Goal: Task Accomplishment & Management: Manage account settings

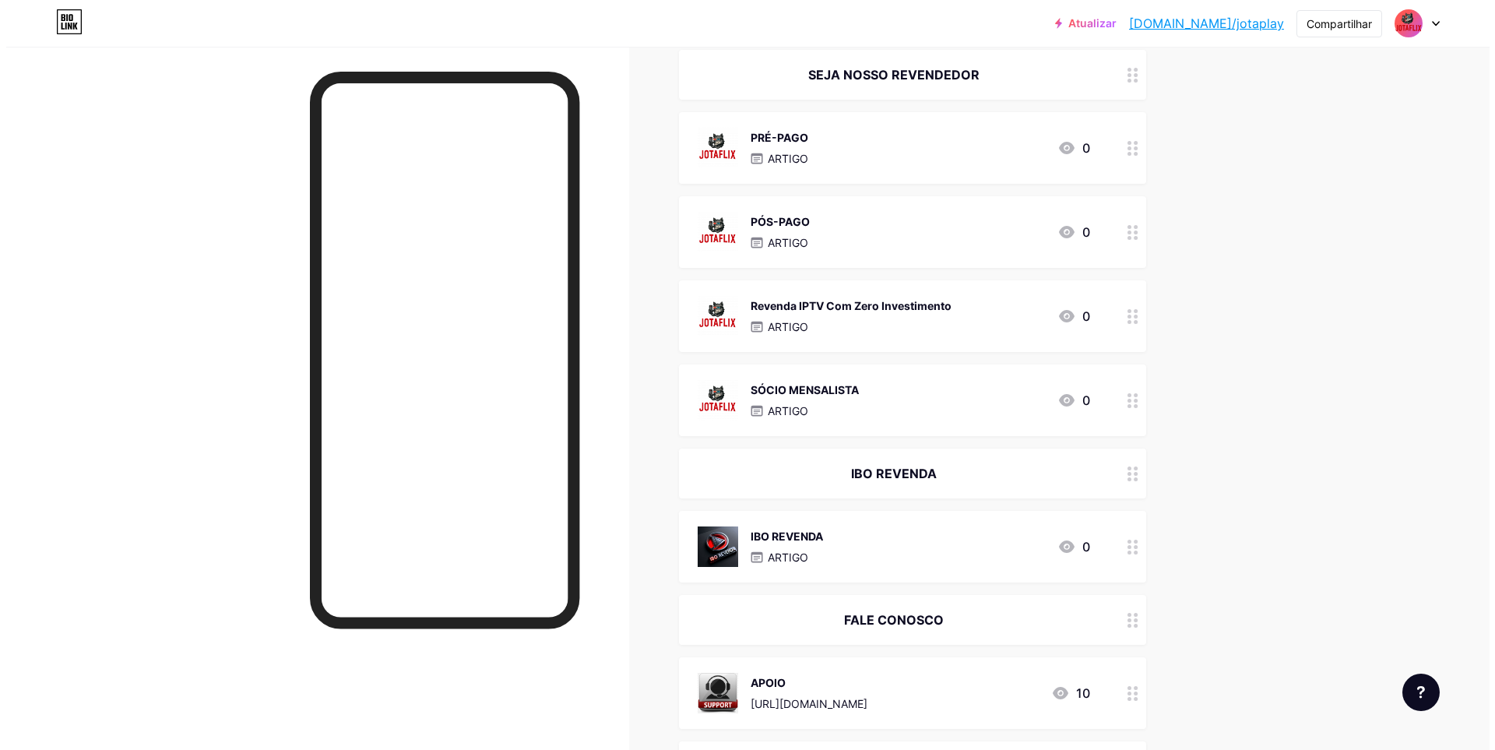
scroll to position [1242, 0]
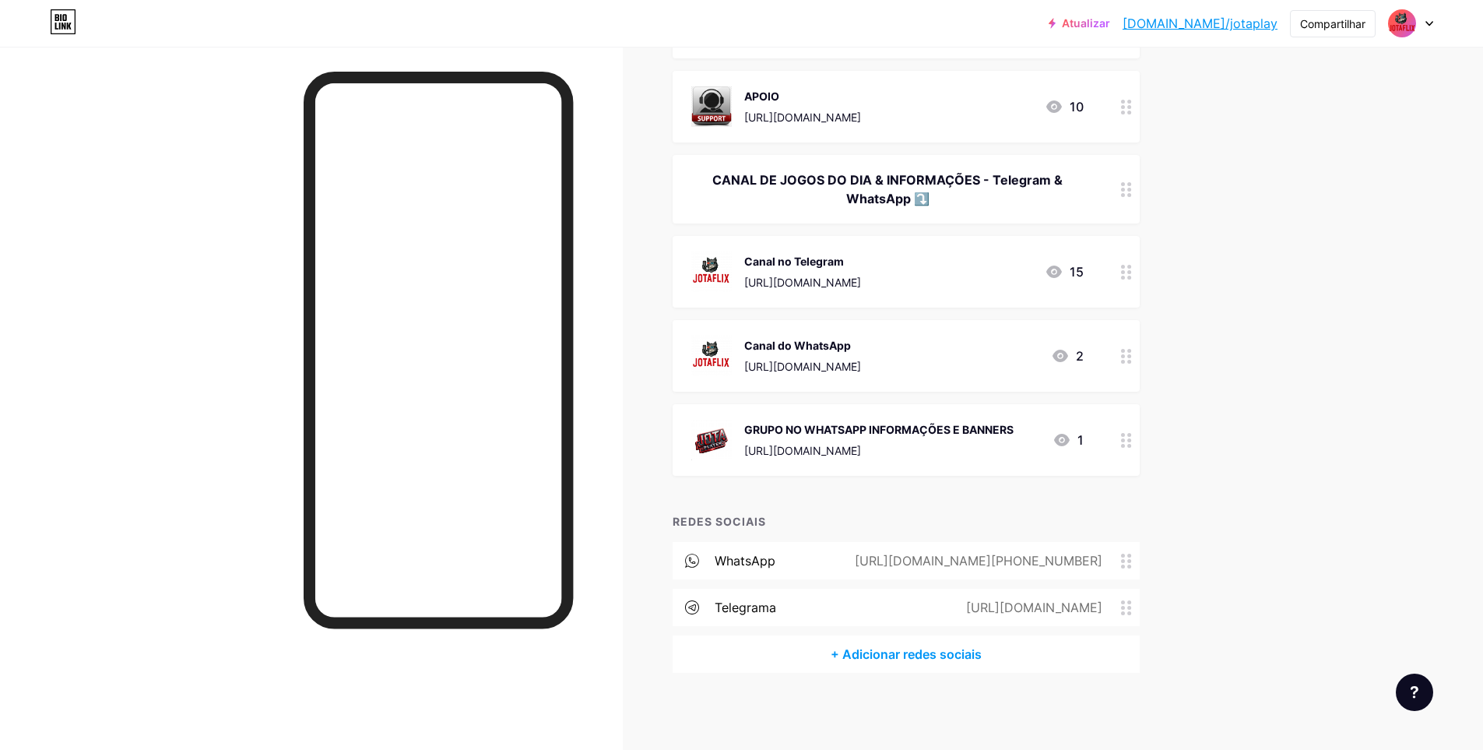
click at [873, 430] on font "GRUPO NO WHATSAPP INFORMAÇÕES E BANNERS" at bounding box center [878, 429] width 269 height 13
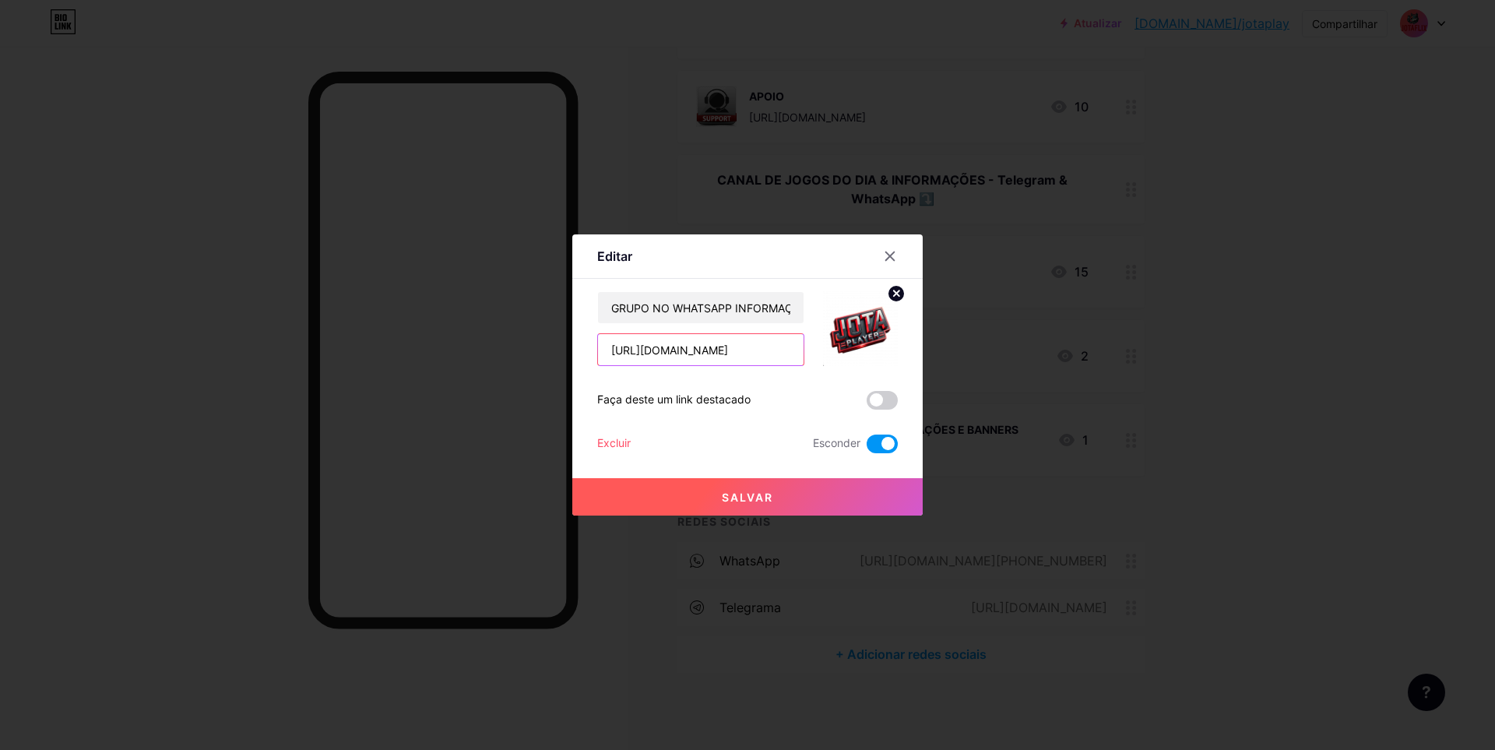
click at [694, 351] on input "[URL][DOMAIN_NAME]" at bounding box center [701, 349] width 206 height 31
click at [887, 254] on icon at bounding box center [890, 256] width 12 height 12
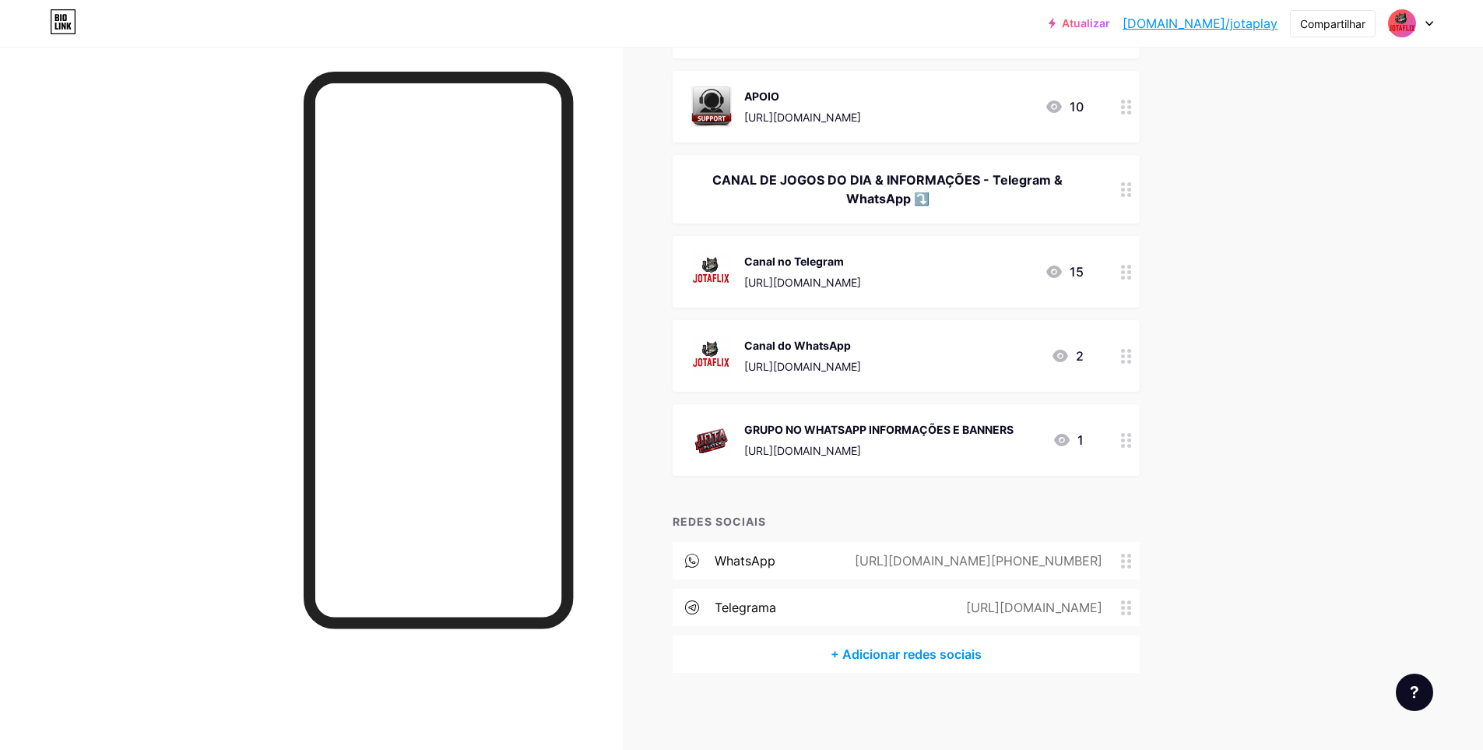
click at [864, 272] on div "Canal no Telegram [URL][DOMAIN_NAME] 15" at bounding box center [887, 271] width 392 height 40
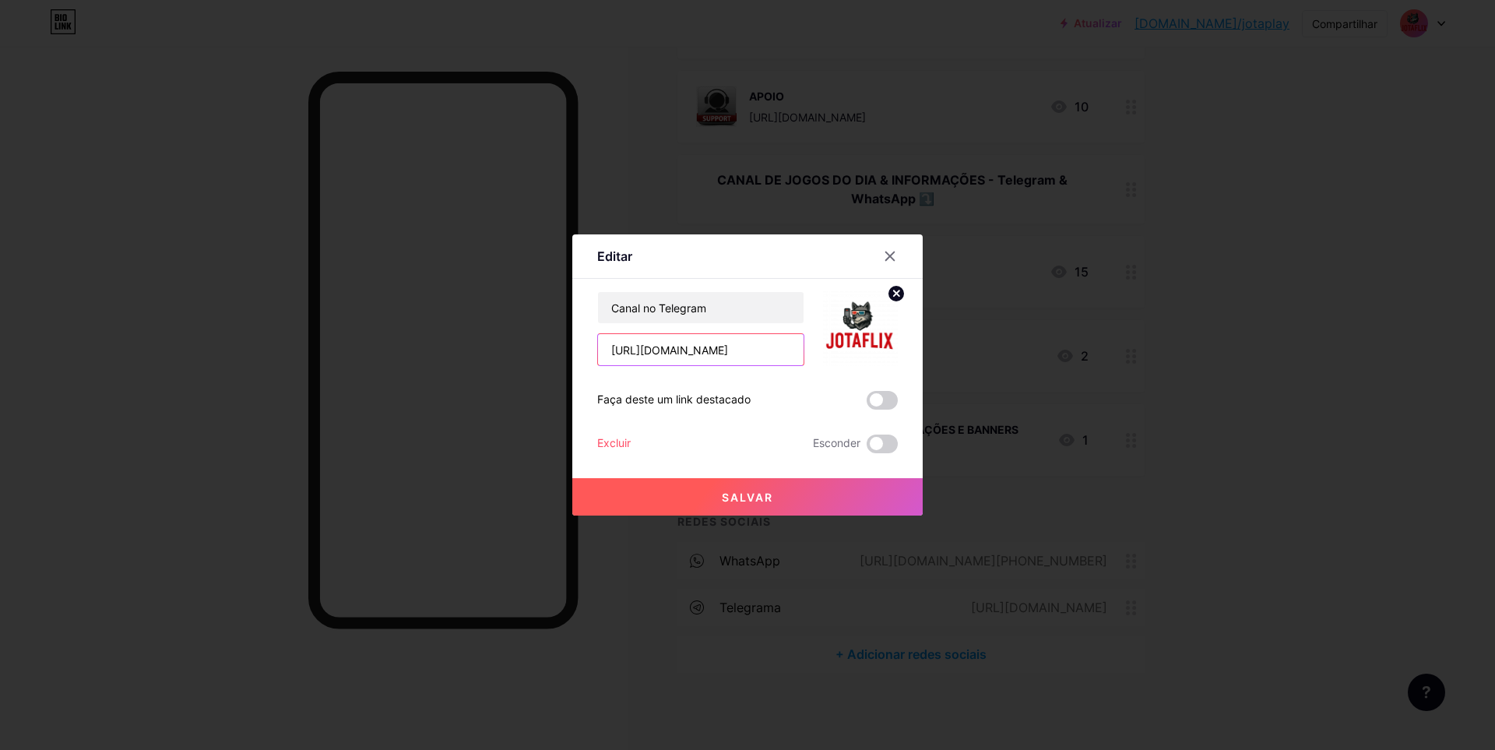
click at [693, 354] on input "[URL][DOMAIN_NAME]" at bounding box center [701, 349] width 206 height 31
paste input "flixavisos"
type input "[URL][DOMAIN_NAME]"
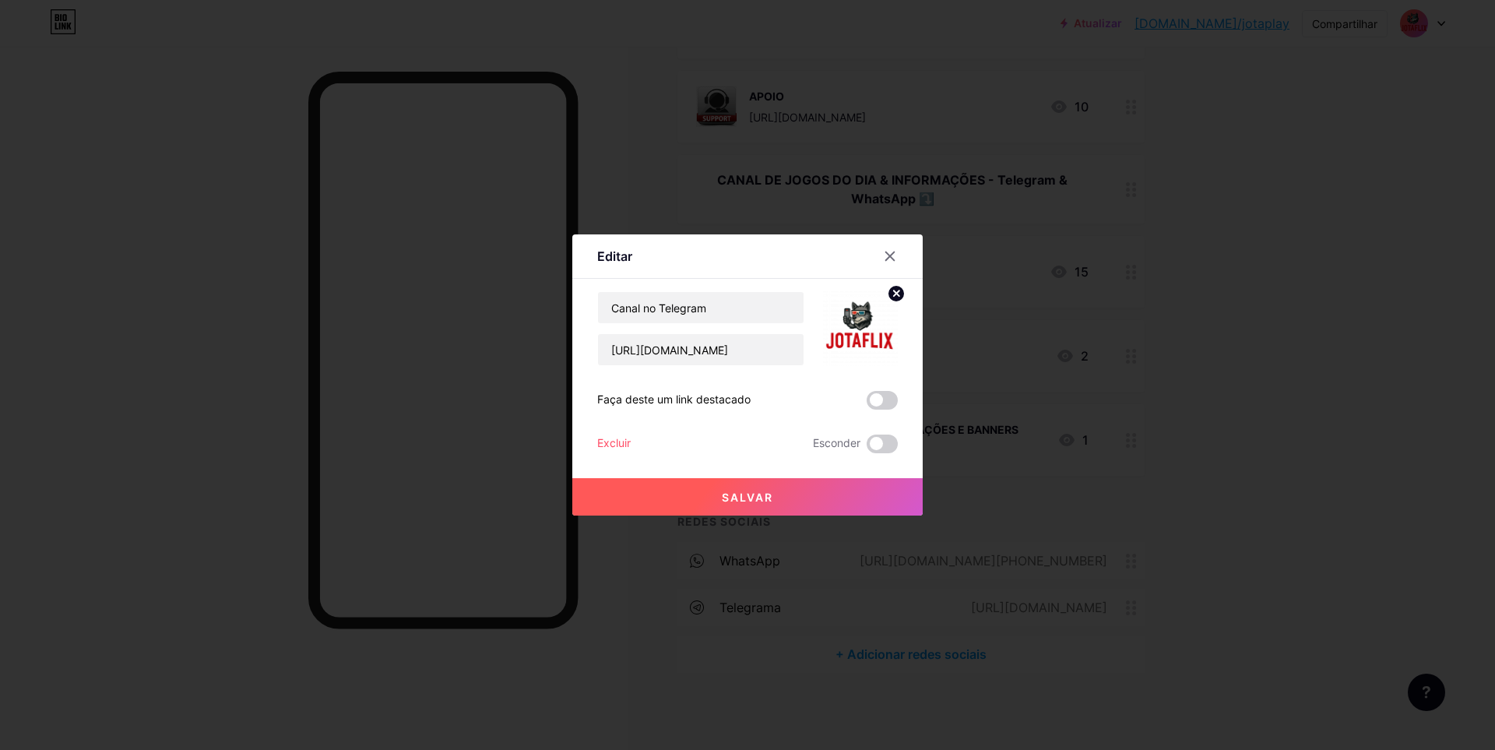
click at [746, 491] on font "Salvar" at bounding box center [747, 496] width 51 height 13
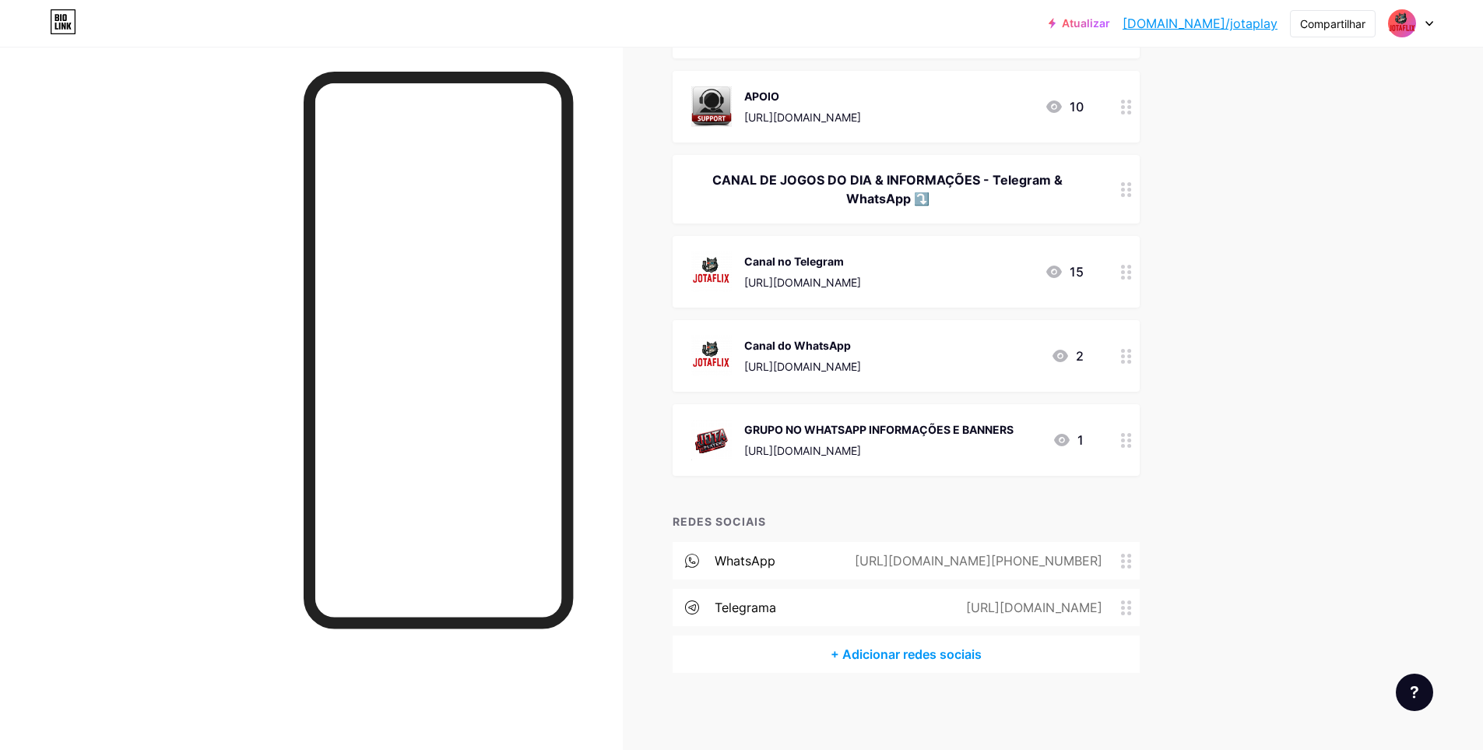
click at [896, 276] on div "Canal no Telegram [URL][DOMAIN_NAME] 15" at bounding box center [887, 271] width 392 height 40
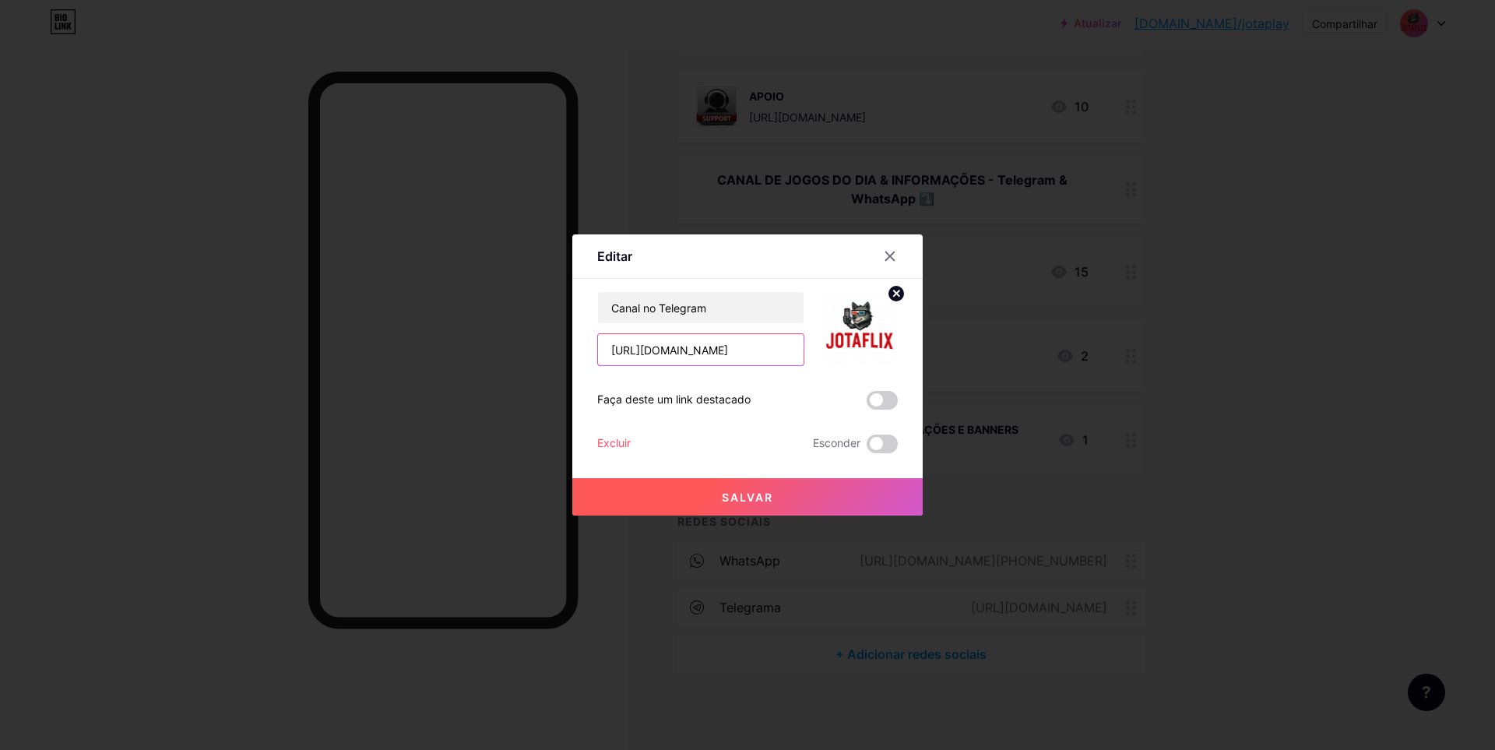
click at [686, 350] on input "[URL][DOMAIN_NAME]" at bounding box center [701, 349] width 206 height 31
drag, startPoint x: 686, startPoint y: 350, endPoint x: 719, endPoint y: 461, distance: 115.5
click at [719, 461] on div "Salvar" at bounding box center [747, 484] width 350 height 62
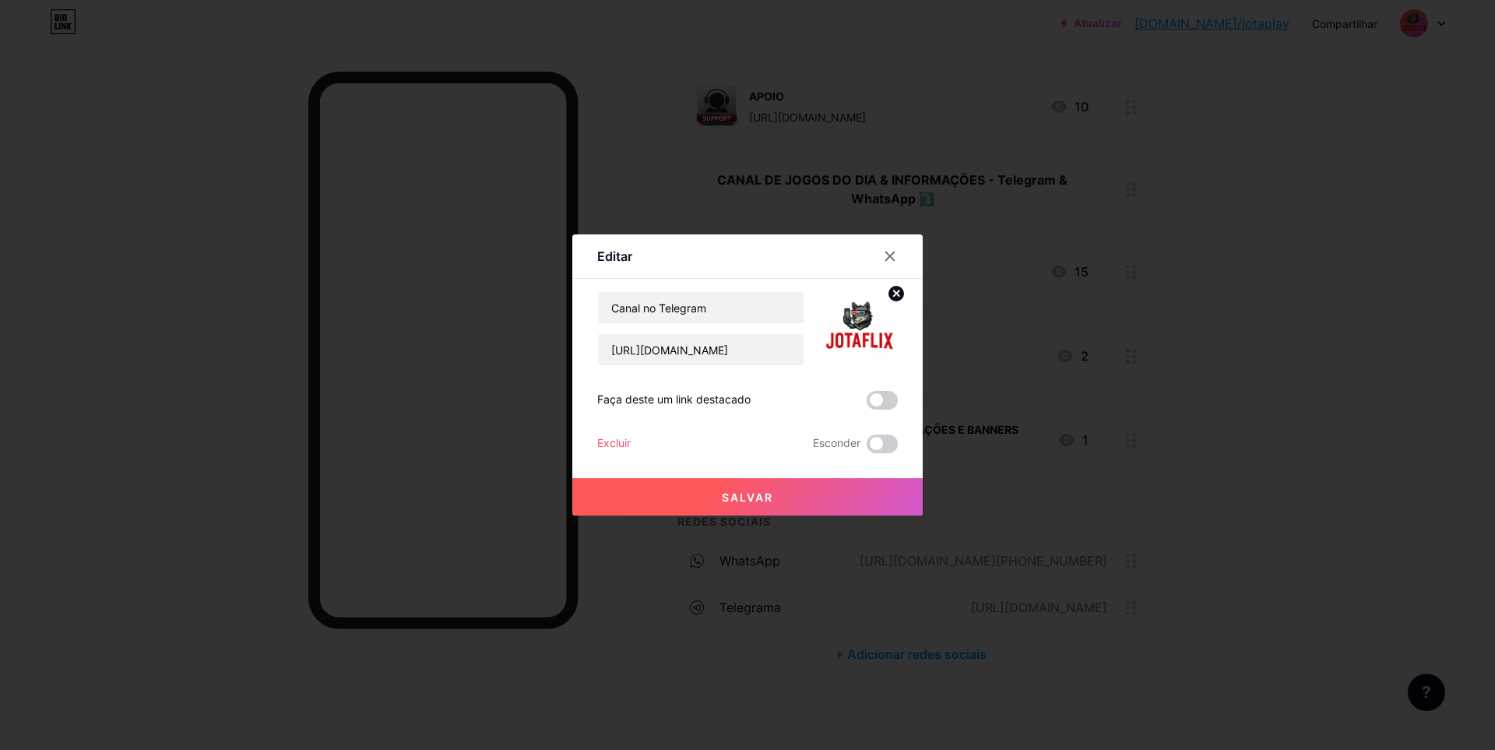
click at [754, 500] on font "Salvar" at bounding box center [747, 496] width 51 height 13
